Goal: Information Seeking & Learning: Learn about a topic

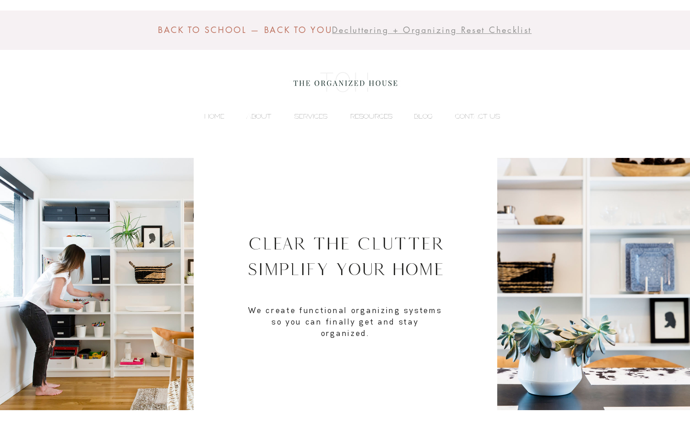
click at [375, 119] on p "RESOURCES" at bounding box center [371, 116] width 51 height 14
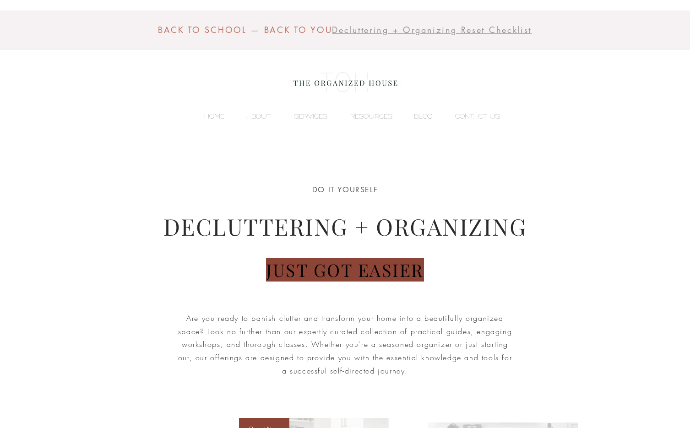
scroll to position [15, 0]
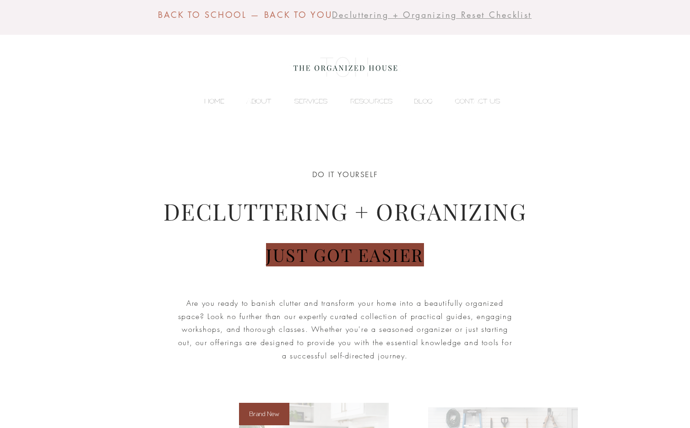
click at [209, 100] on p "HOME" at bounding box center [214, 101] width 29 height 14
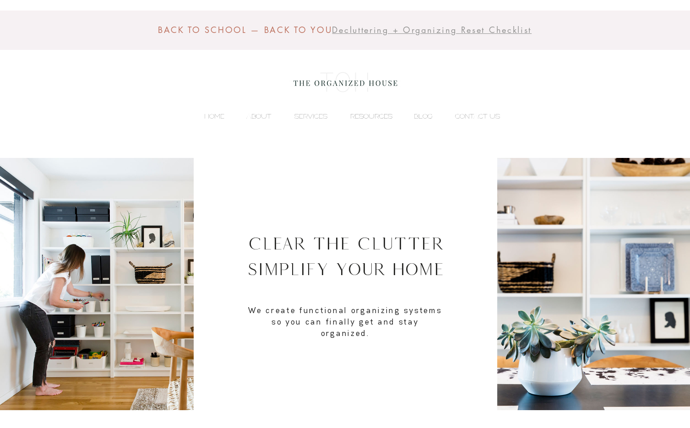
click at [377, 114] on p "RESOURCES" at bounding box center [371, 116] width 51 height 14
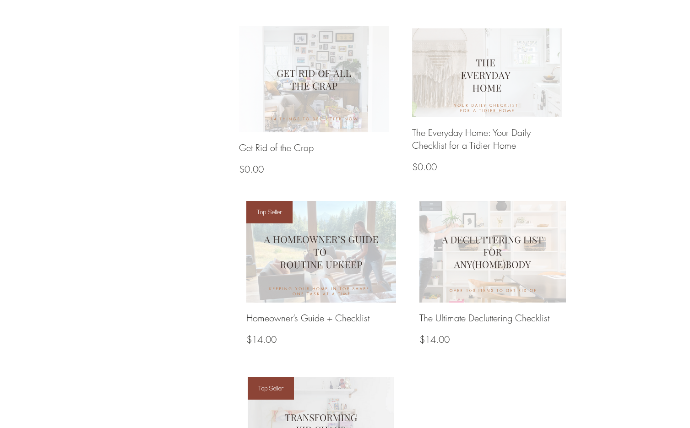
scroll to position [1043, 0]
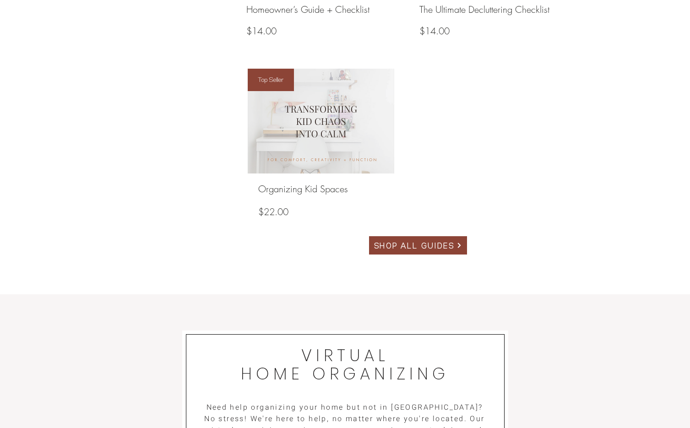
click at [409, 247] on span "SHOP ALL GUIDES" at bounding box center [414, 245] width 81 height 12
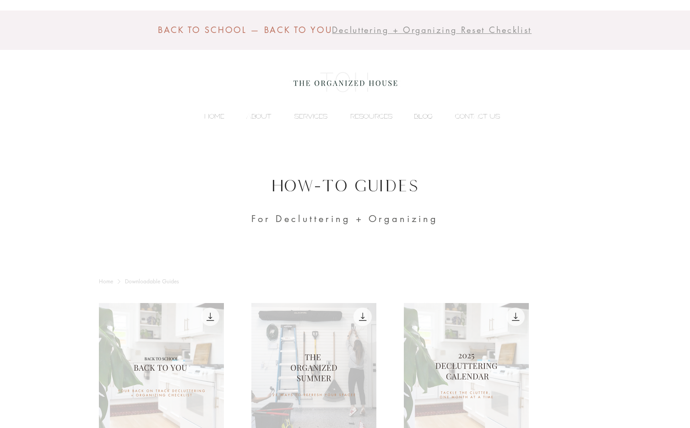
click at [426, 119] on p "BLOG" at bounding box center [423, 116] width 28 height 14
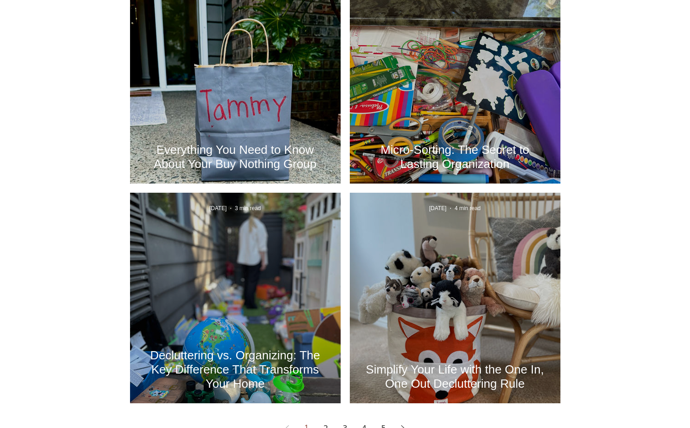
scroll to position [1150, 0]
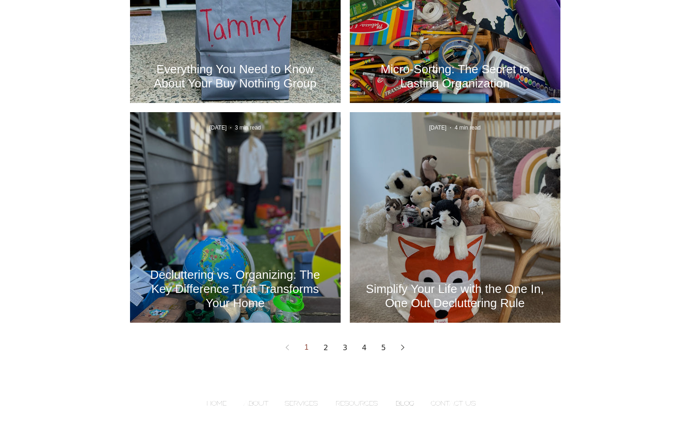
click at [263, 289] on h2 "Decluttering vs. Organizing: The Key Difference That Transforms Your Home" at bounding box center [235, 289] width 183 height 43
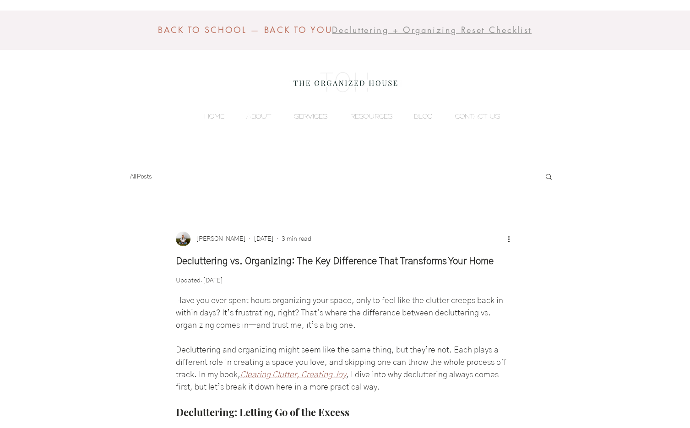
click at [303, 118] on p "SERVICES" at bounding box center [311, 116] width 42 height 14
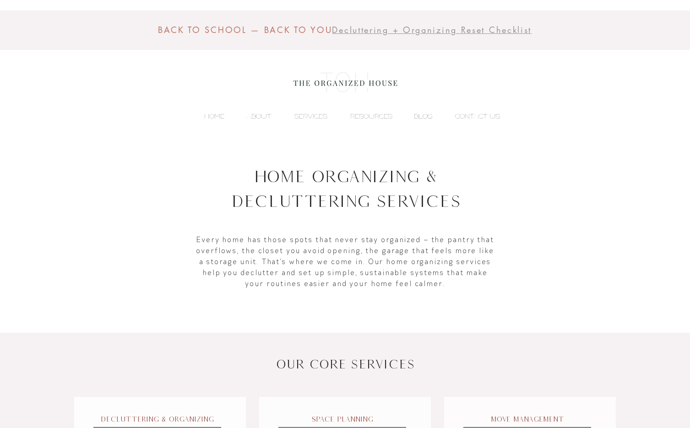
click at [419, 115] on p "BLOG" at bounding box center [423, 116] width 28 height 14
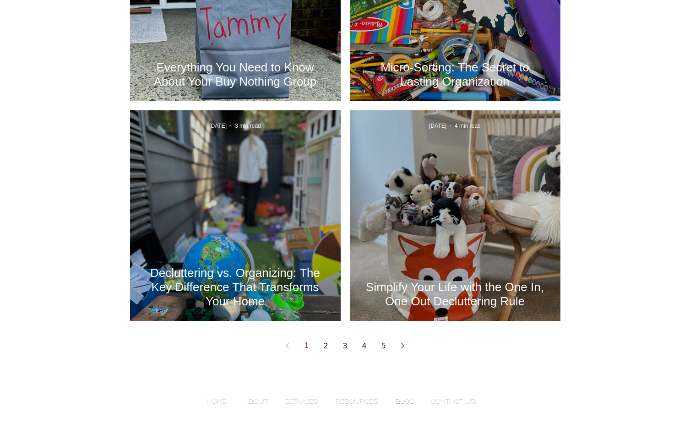
scroll to position [1168, 0]
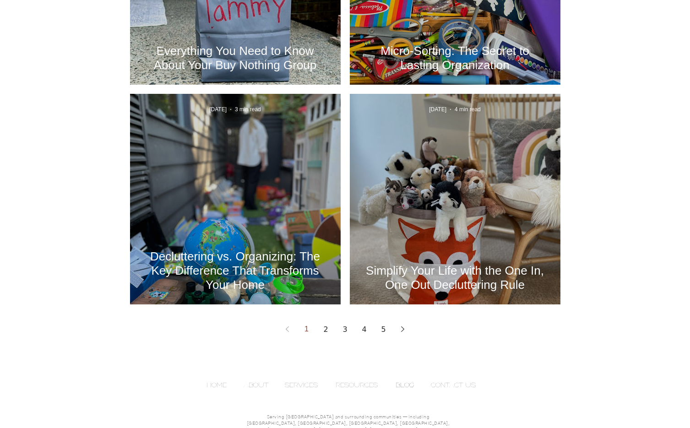
click at [326, 329] on link "2" at bounding box center [326, 329] width 16 height 16
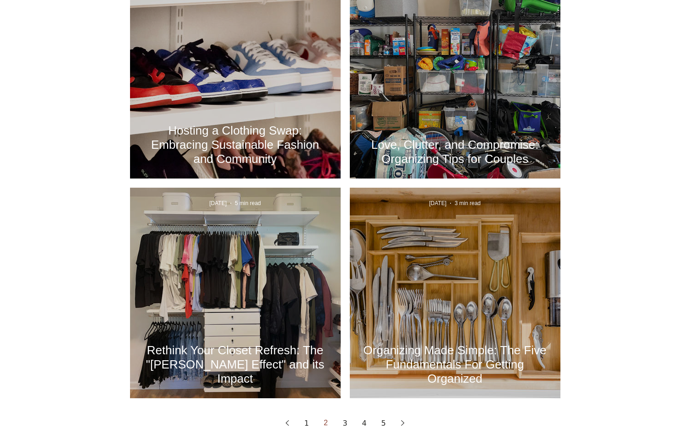
scroll to position [1125, 0]
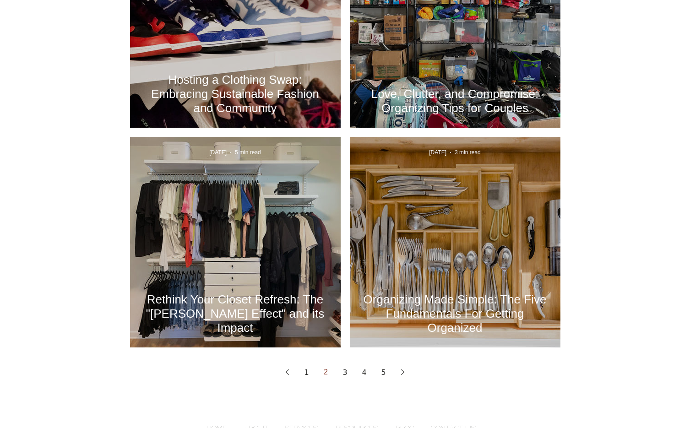
click at [401, 305] on h2 "Organizing Made Simple: The Five Fundamentals For Getting Organized" at bounding box center [454, 313] width 183 height 43
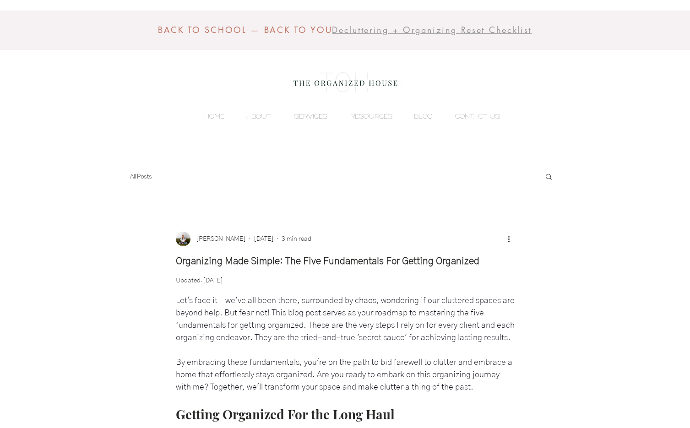
click at [305, 115] on p "SERVICES" at bounding box center [311, 116] width 42 height 14
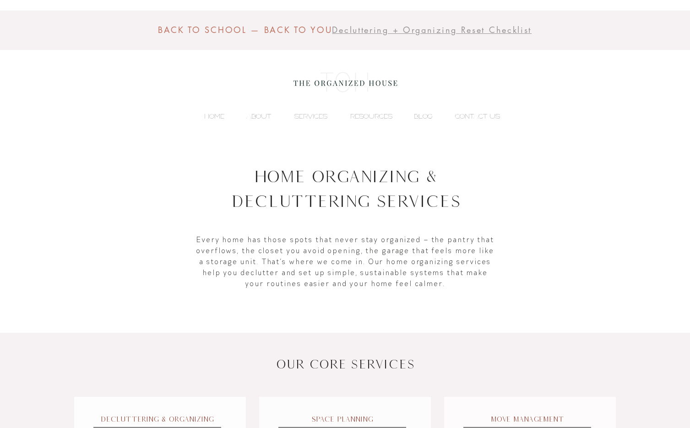
scroll to position [176, 0]
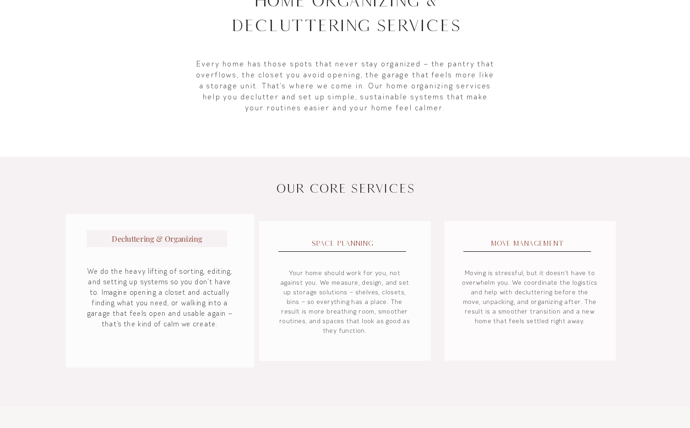
click at [200, 240] on span "Decluttering & Organizing" at bounding box center [157, 238] width 90 height 10
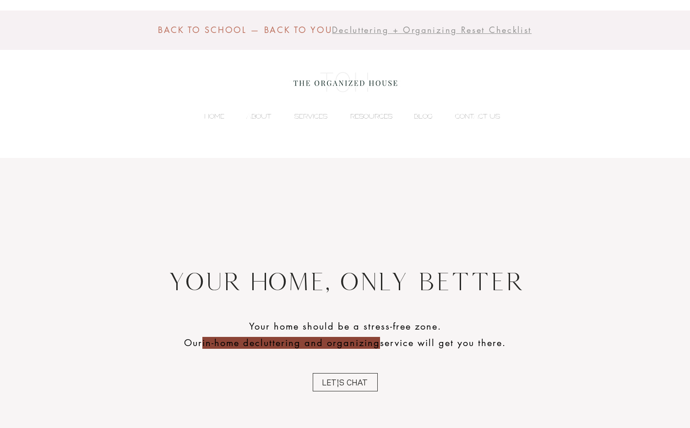
click at [376, 119] on p "RESOURCES" at bounding box center [371, 116] width 51 height 14
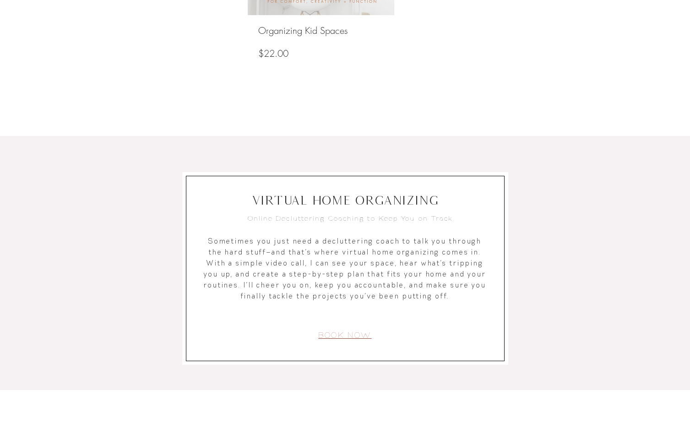
scroll to position [1372, 0]
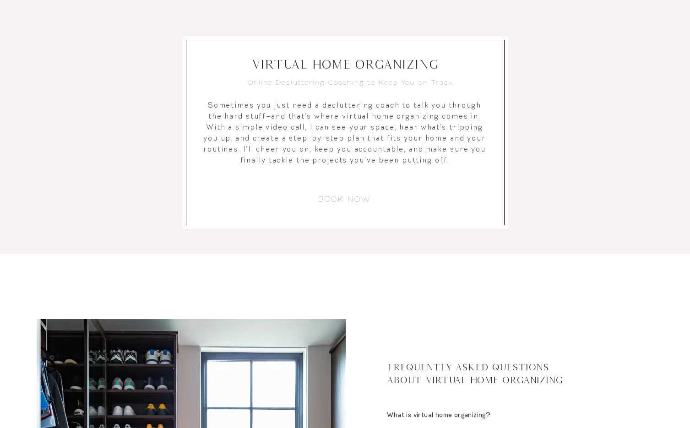
click at [351, 198] on span "BOOK NOW" at bounding box center [344, 199] width 53 height 11
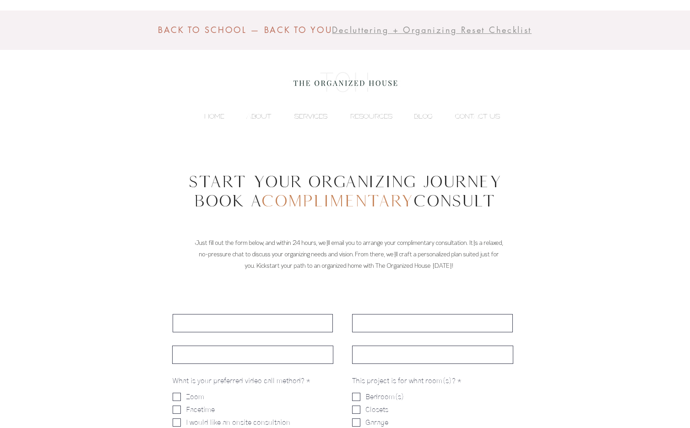
click at [306, 119] on p "SERVICES" at bounding box center [311, 116] width 42 height 14
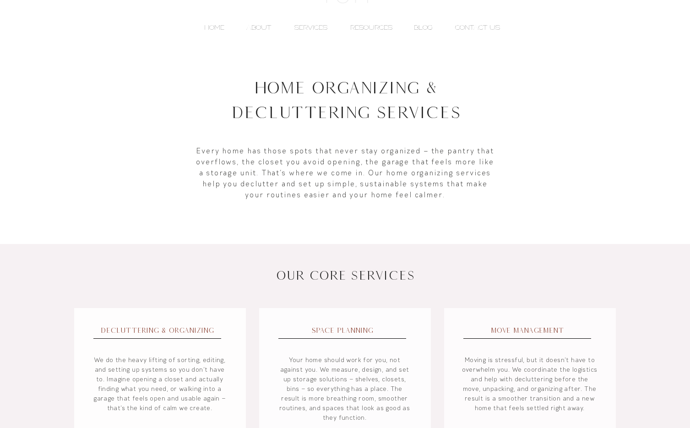
scroll to position [150, 0]
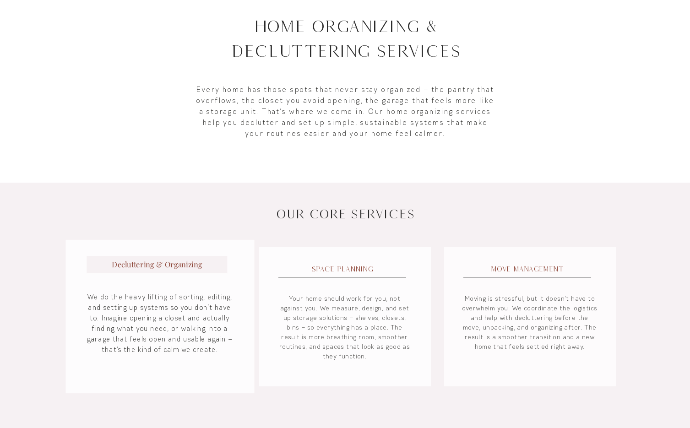
click at [180, 263] on span "Decluttering & Organizing" at bounding box center [157, 264] width 90 height 10
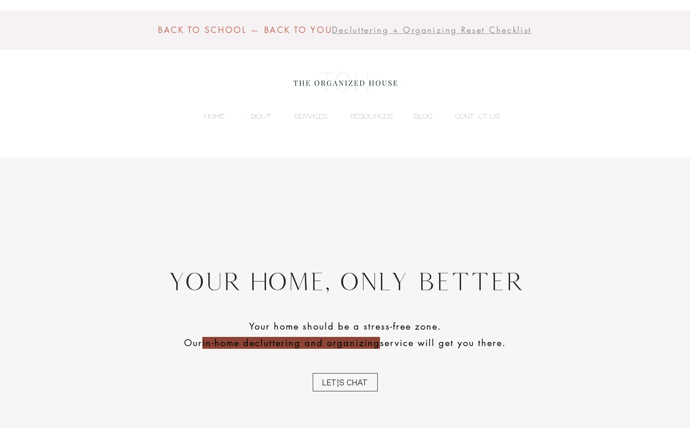
click at [212, 109] on p "HOME" at bounding box center [214, 116] width 29 height 14
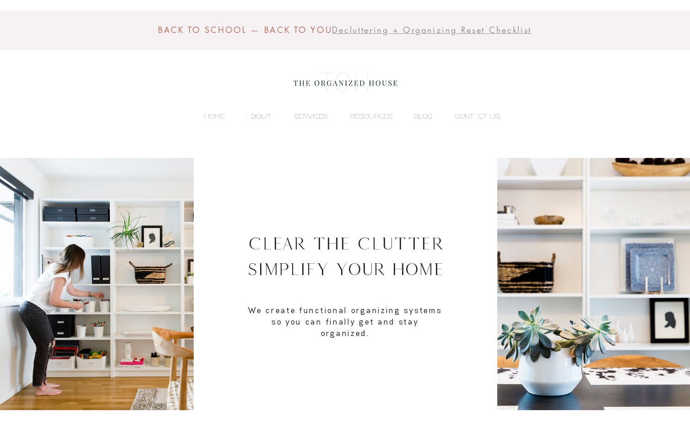
click at [258, 117] on p "ABOUT" at bounding box center [259, 116] width 34 height 14
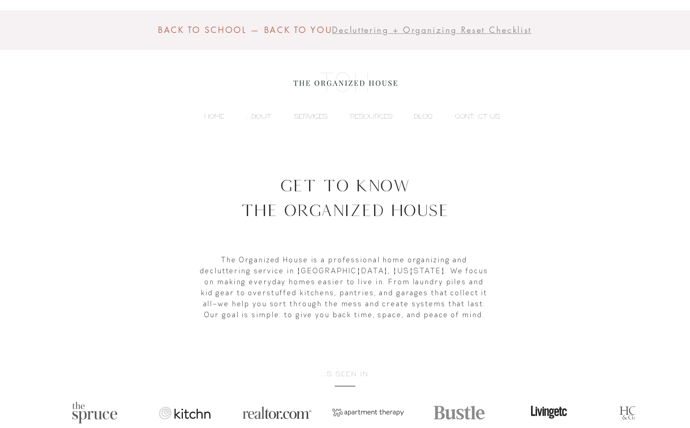
click at [320, 113] on p "SERVICES" at bounding box center [311, 116] width 42 height 14
